Goal: Task Accomplishment & Management: Manage account settings

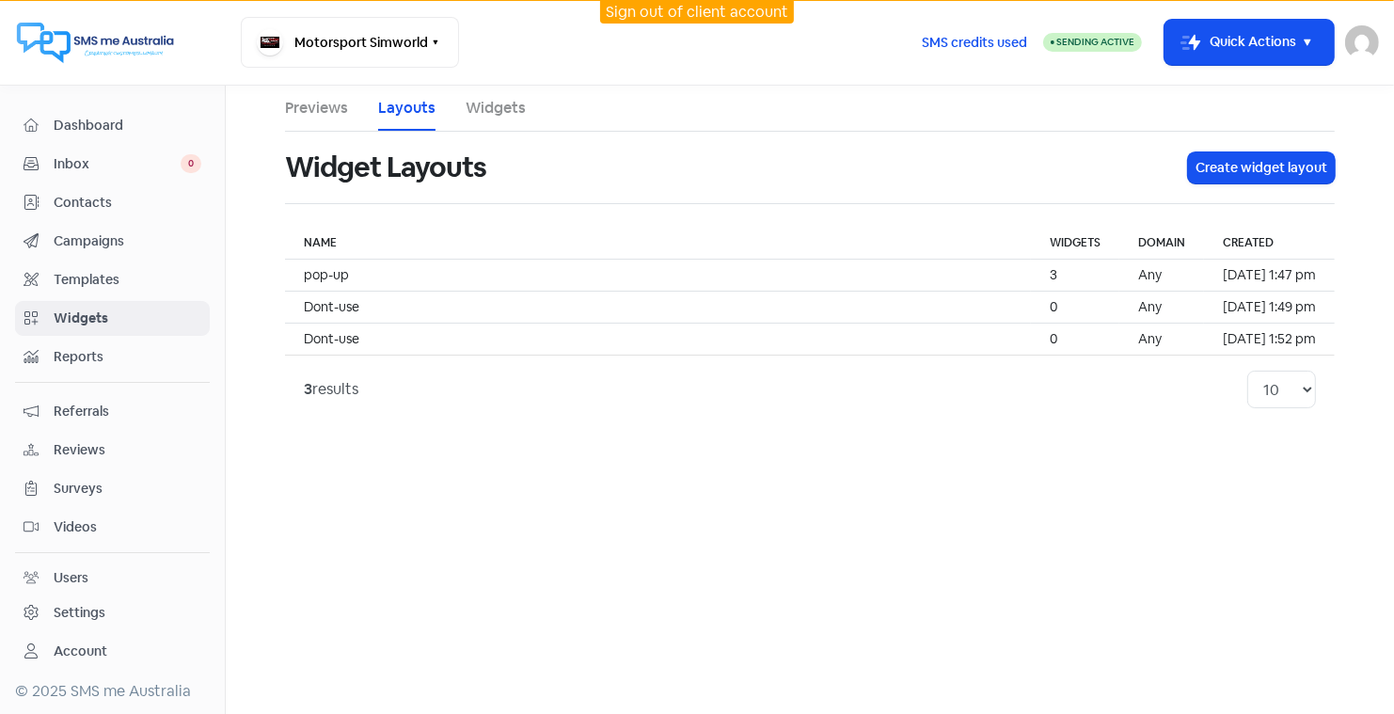
click at [671, 10] on link "Sign out of client account" at bounding box center [697, 12] width 182 height 20
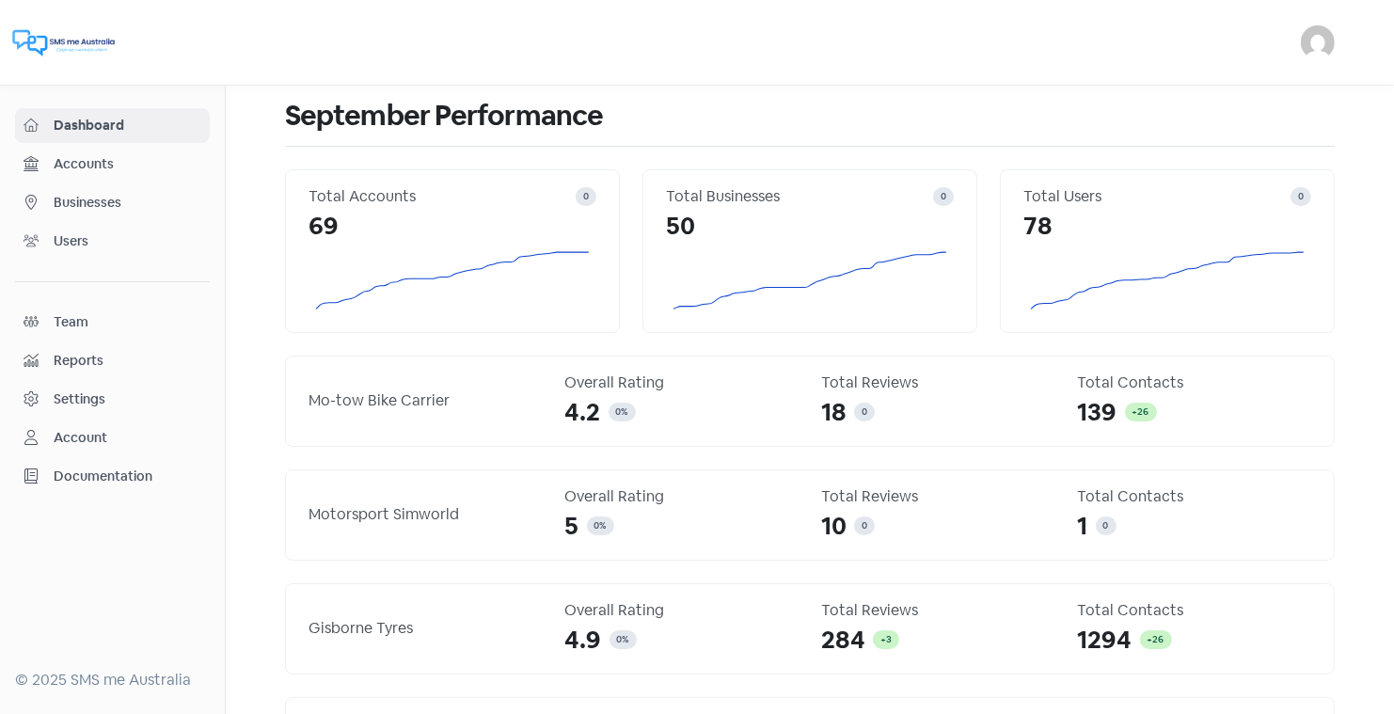
click at [108, 193] on span "Businesses" at bounding box center [128, 203] width 148 height 20
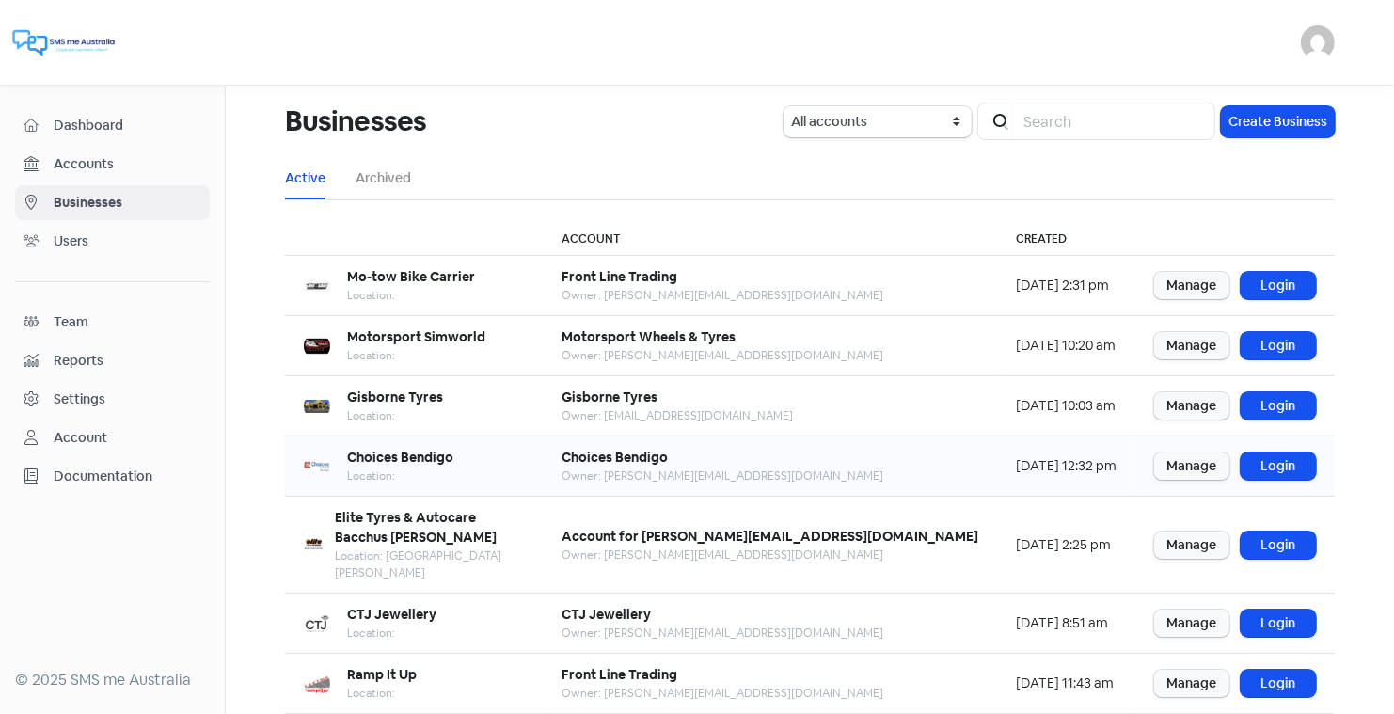
scroll to position [229, 0]
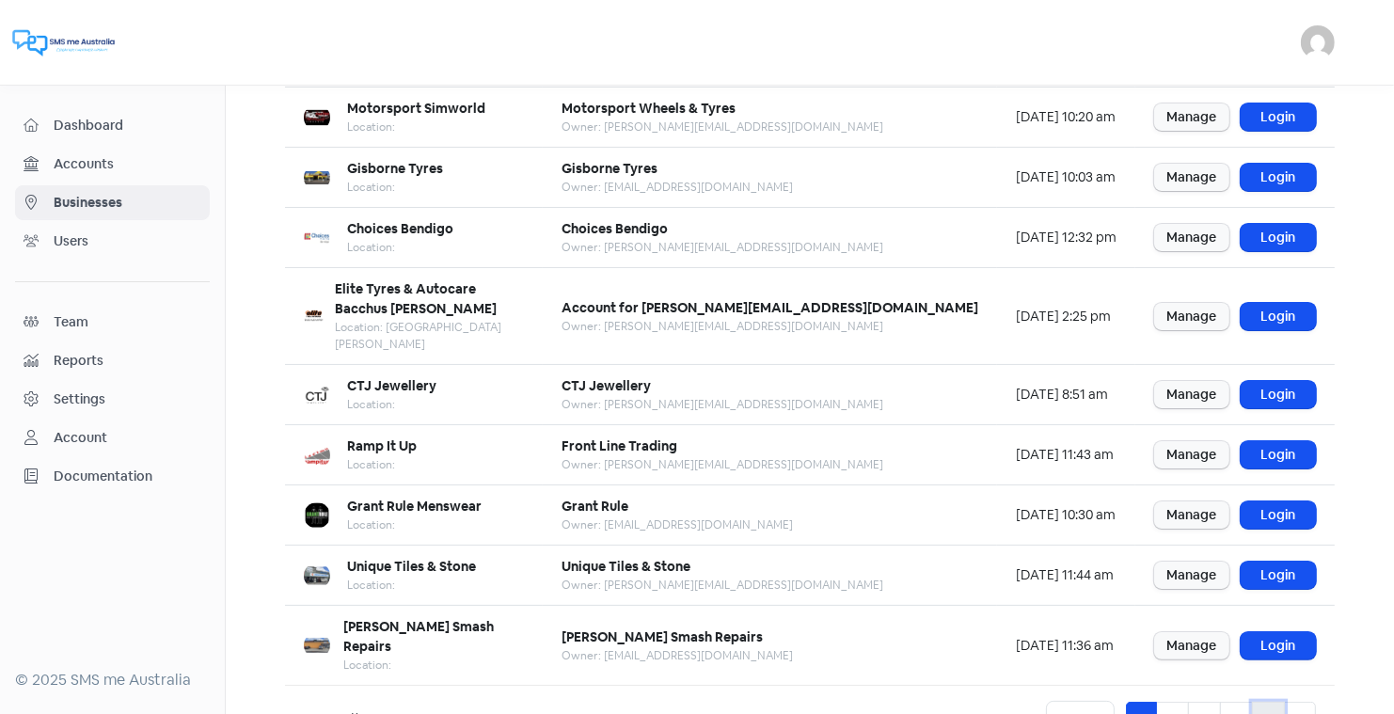
click at [1265, 702] on link "5" at bounding box center [1268, 720] width 33 height 36
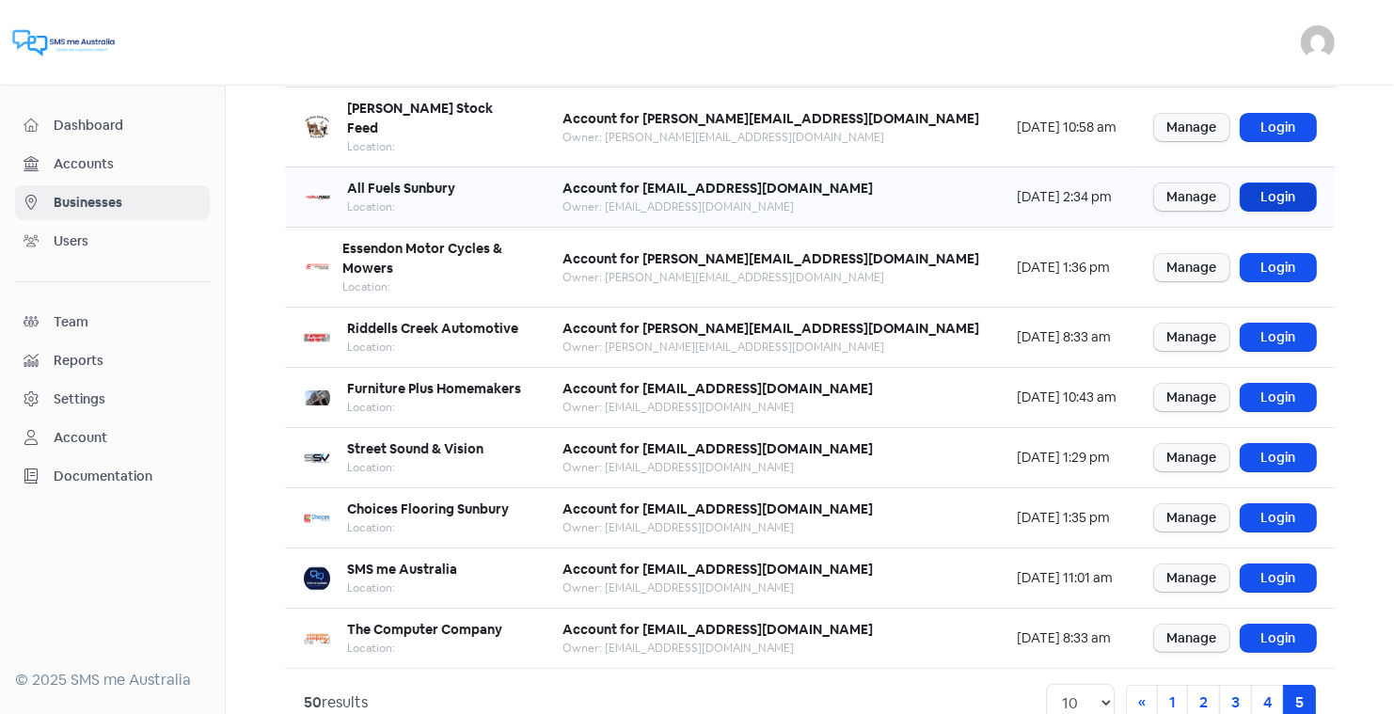
click at [1280, 183] on link "Login" at bounding box center [1277, 196] width 75 height 27
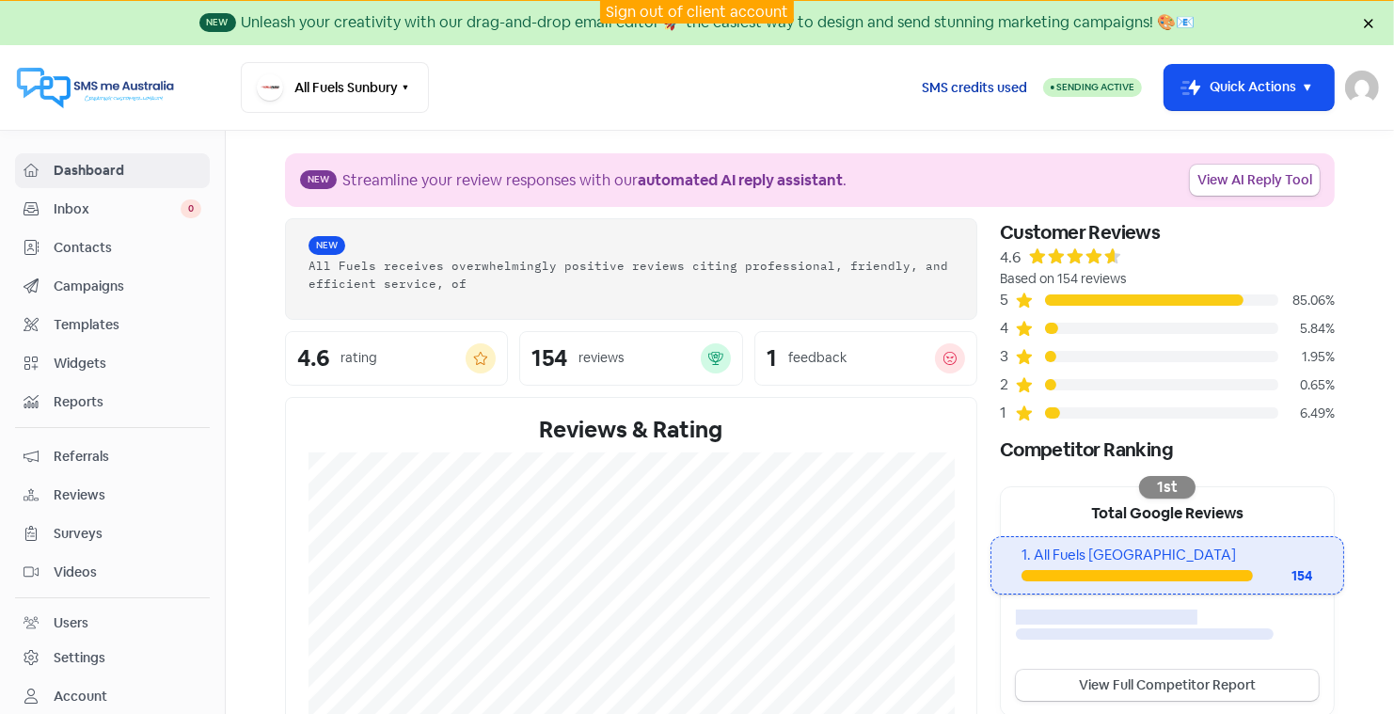
click at [988, 82] on span "SMS credits used" at bounding box center [974, 88] width 105 height 20
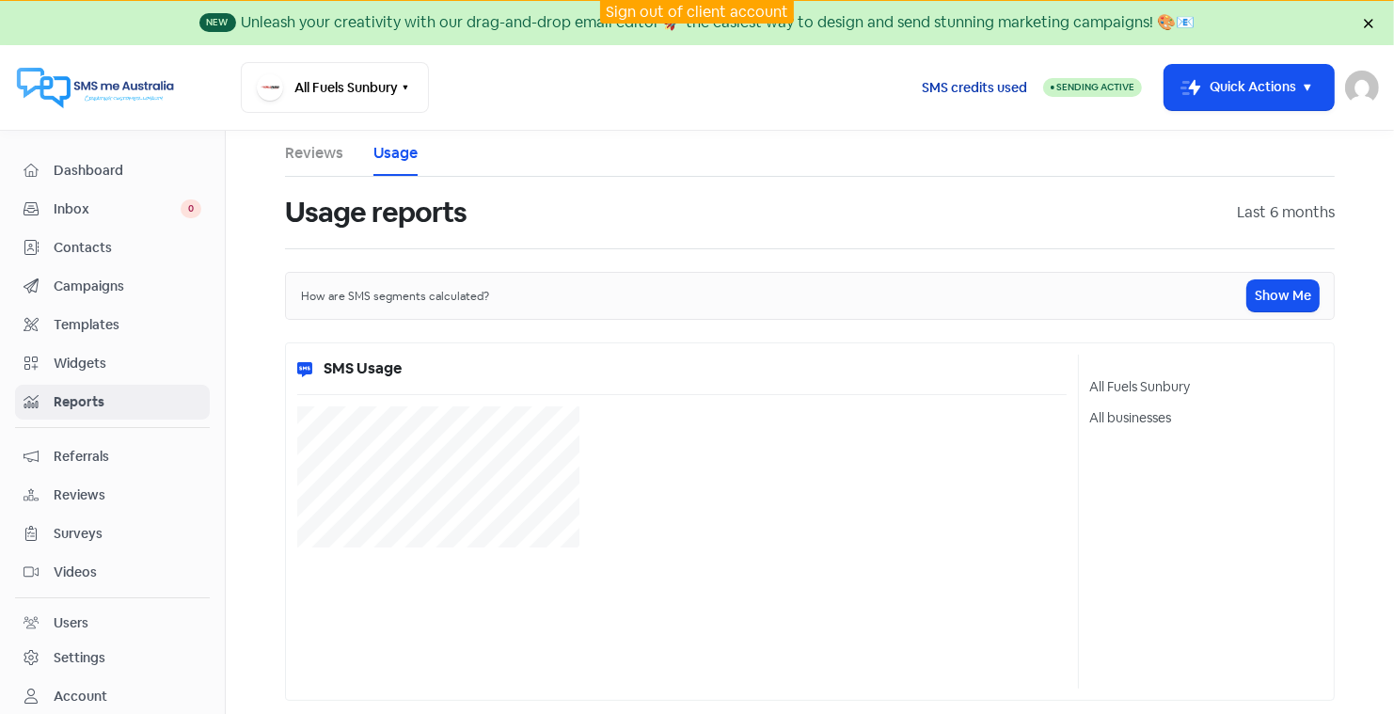
select select "[object Object]"
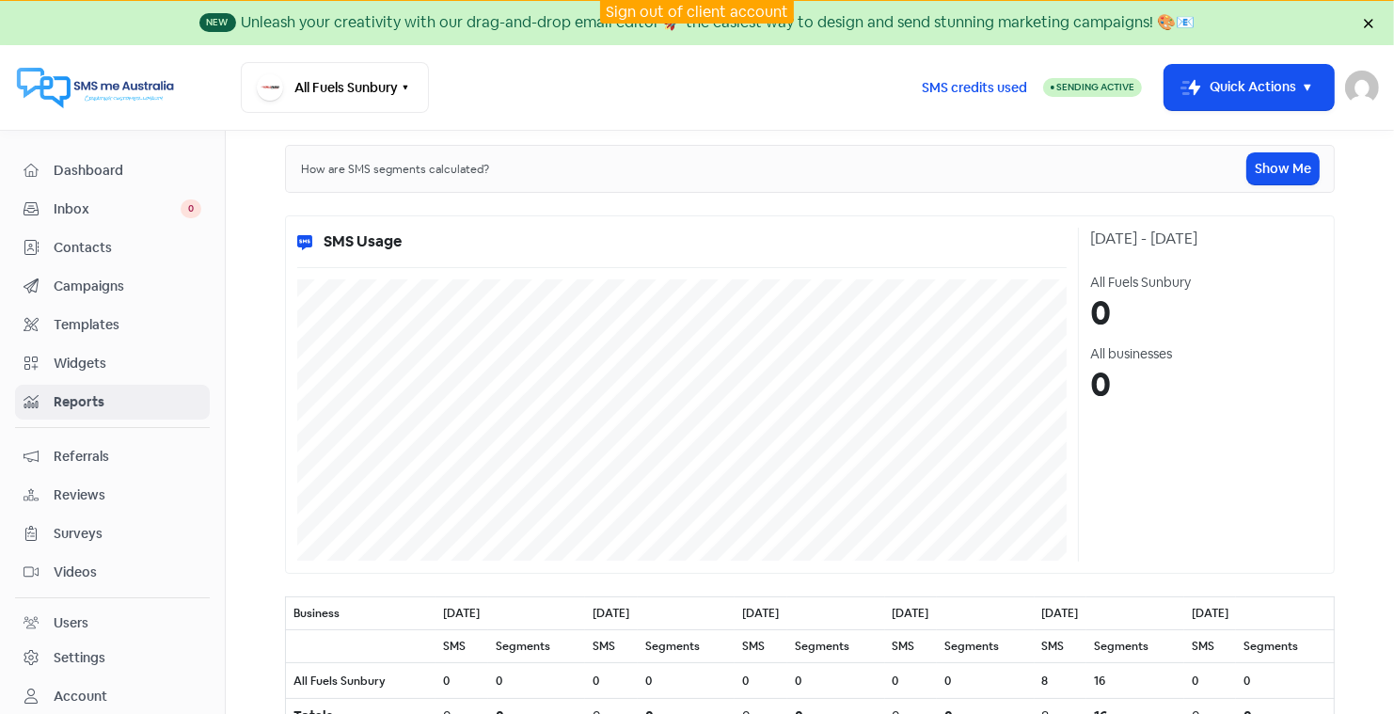
scroll to position [128, 0]
